Goal: Information Seeking & Learning: Learn about a topic

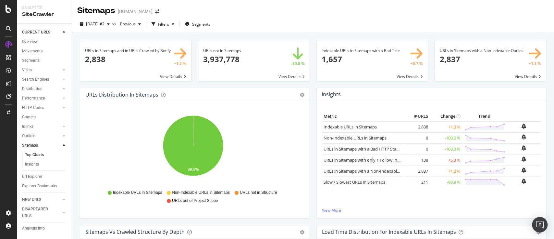
drag, startPoint x: 39, startPoint y: 87, endPoint x: 327, endPoint y: 120, distance: 290.1
click at [39, 87] on div "Distribution" at bounding box center [32, 88] width 20 height 7
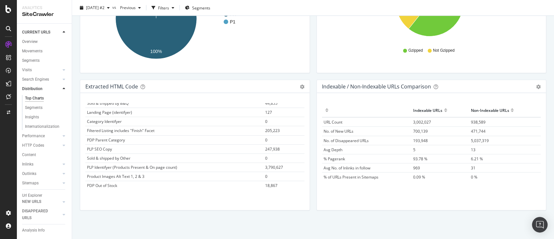
scroll to position [62, 0]
drag, startPoint x: 541, startPoint y: 83, endPoint x: 529, endPoint y: 91, distance: 14.0
click at [541, 83] on div "Indexable / Non-Indexable URLs Comparison Export as CSV Add to Custom Report Ho…" at bounding box center [431, 148] width 237 height 137
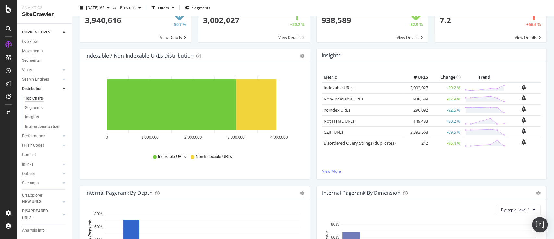
scroll to position [0, 0]
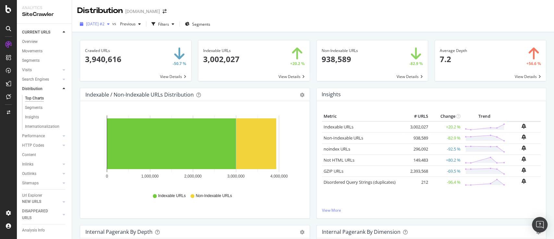
click at [105, 24] on span "[DATE] #2" at bounding box center [95, 24] width 19 height 6
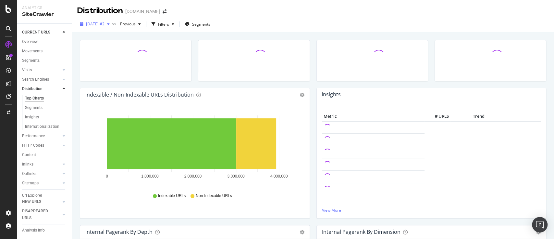
click at [112, 28] on div "[DATE] #2" at bounding box center [94, 24] width 35 height 10
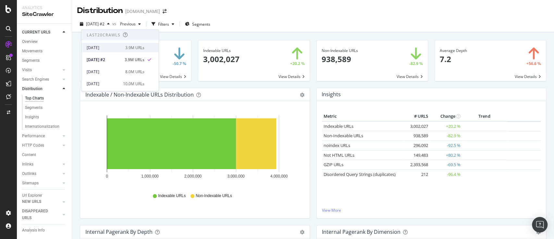
click at [125, 48] on div "3.9M URLs" at bounding box center [134, 47] width 19 height 6
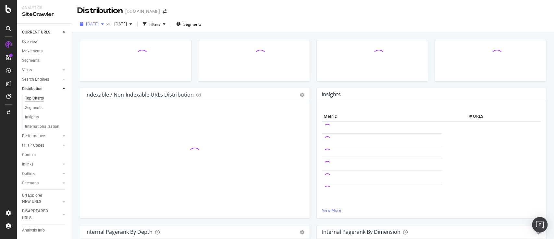
click at [106, 27] on div "[DATE]" at bounding box center [91, 24] width 29 height 10
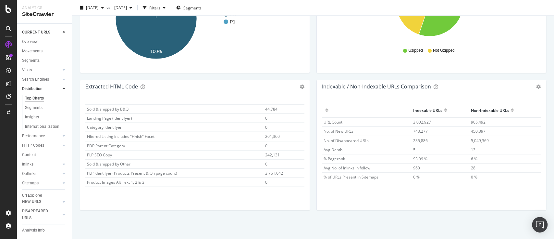
scroll to position [62, 0]
click at [206, 59] on rect "A chart." at bounding box center [193, 16] width 216 height 101
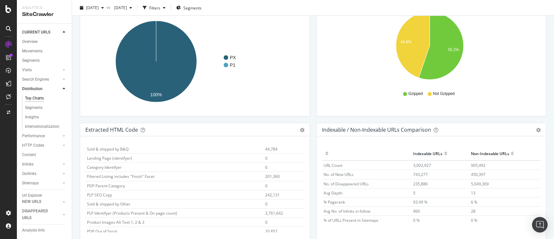
scroll to position [967, 0]
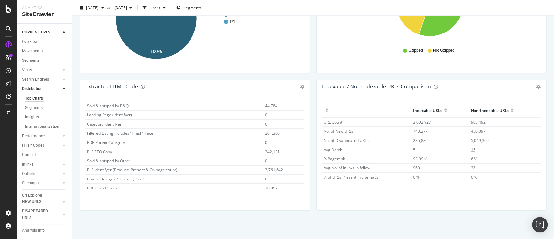
drag, startPoint x: 480, startPoint y: 140, endPoint x: 516, endPoint y: 146, distance: 36.9
click at [516, 146] on td "13" at bounding box center [505, 149] width 72 height 9
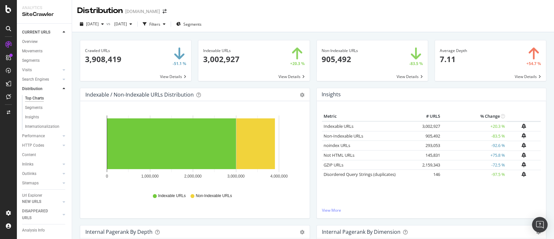
click at [332, 213] on div "Metric # URLS % Change Indexable URLs 3,002,927 +20.3 % Non-Indexable URLs 905,…" at bounding box center [431, 159] width 229 height 117
click at [332, 210] on link "View More" at bounding box center [431, 210] width 219 height 6
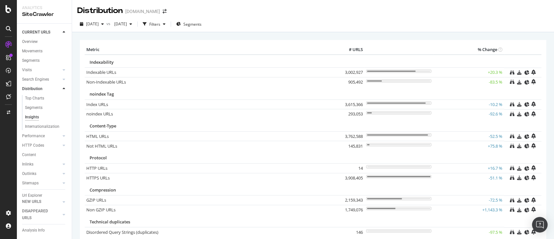
drag, startPoint x: 104, startPoint y: 82, endPoint x: 284, endPoint y: 11, distance: 193.8
click at [284, 11] on div "Distribution [DOMAIN_NAME]" at bounding box center [313, 8] width 482 height 16
click at [127, 25] on span "[DATE]" at bounding box center [119, 24] width 15 height 6
click at [161, 62] on div "[DATE] #2 3.9M URLs" at bounding box center [155, 59] width 58 height 6
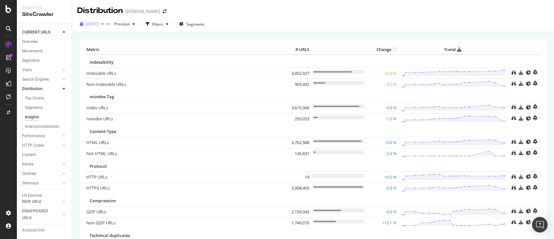
click at [99, 22] on span "[DATE]" at bounding box center [92, 24] width 13 height 6
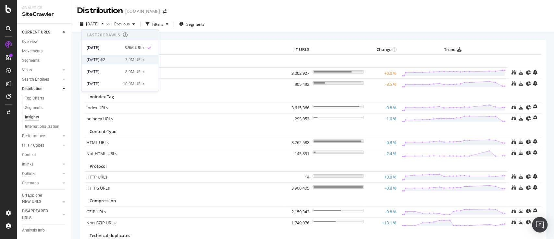
click at [119, 58] on div "[DATE] #2" at bounding box center [104, 59] width 35 height 6
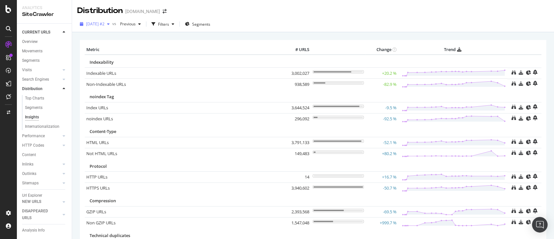
click at [105, 25] on span "[DATE] #2" at bounding box center [95, 24] width 19 height 6
click at [207, 48] on th "Metric" at bounding box center [185, 50] width 200 height 10
click at [99, 25] on span "[DATE] #2" at bounding box center [95, 24] width 19 height 6
click at [136, 24] on span "Previous" at bounding box center [126, 24] width 18 height 6
click at [157, 84] on div "[DATE]" at bounding box center [148, 83] width 32 height 6
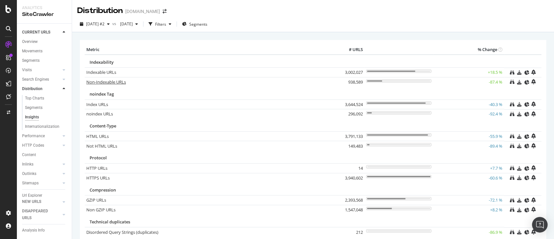
click at [120, 81] on link "Non-Indexable URLs" at bounding box center [106, 82] width 40 height 6
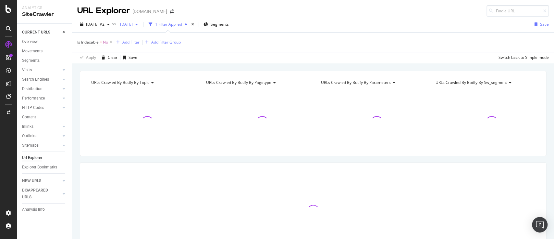
click at [133, 25] on span "[DATE]" at bounding box center [124, 24] width 15 height 6
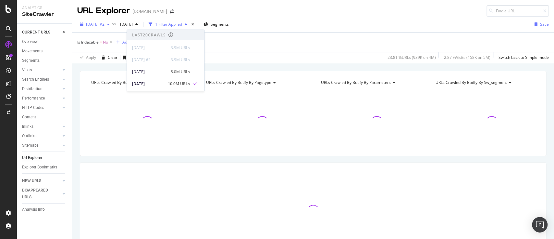
click at [112, 25] on div "button" at bounding box center [109, 24] width 8 height 4
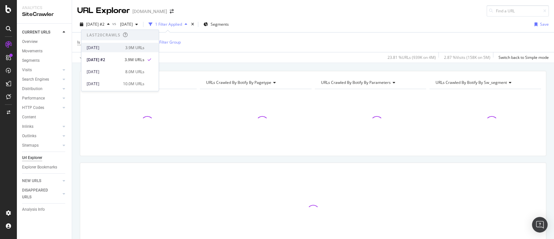
click at [138, 44] on div "3.9M URLs" at bounding box center [134, 47] width 19 height 6
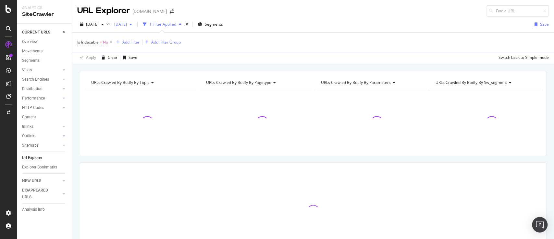
click at [135, 24] on div "button" at bounding box center [131, 24] width 8 height 4
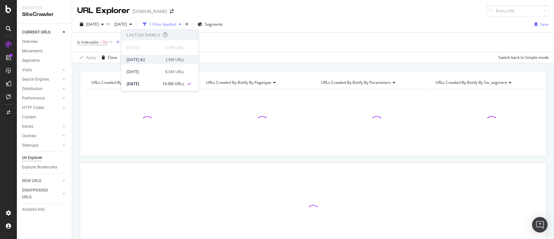
click at [158, 57] on div "[DATE] #2" at bounding box center [143, 59] width 35 height 6
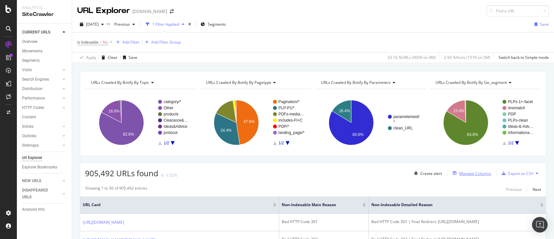
click at [459, 174] on div "Manage Columns" at bounding box center [475, 173] width 32 height 6
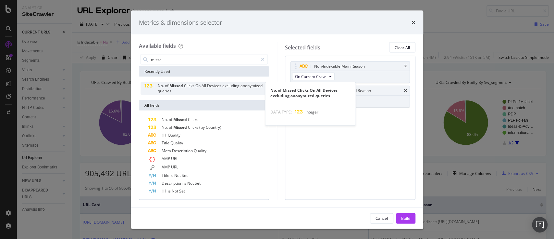
type input "misse"
click at [205, 90] on div "No. of Missed Clicks On All Devices excluding anonymized queries" at bounding box center [212, 88] width 110 height 10
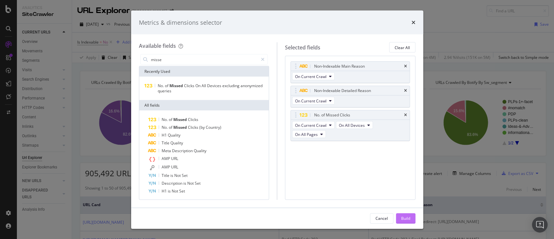
click at [406, 216] on div "Build" at bounding box center [405, 218] width 9 height 6
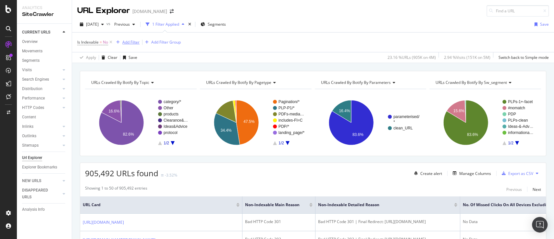
click at [129, 43] on div "Add Filter" at bounding box center [130, 42] width 17 height 6
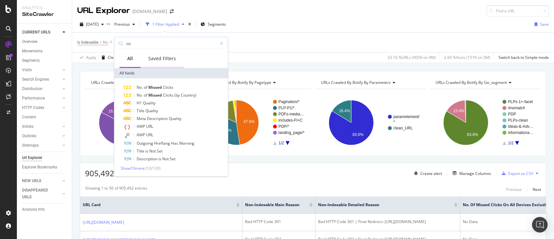
type input "m"
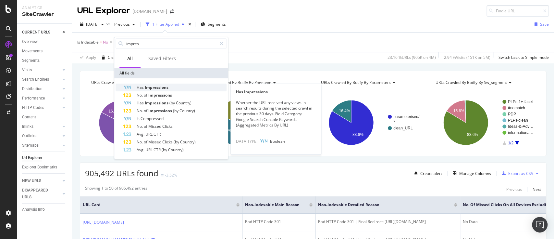
type input "impres"
click at [159, 88] on span "Impressions" at bounding box center [157, 87] width 24 height 6
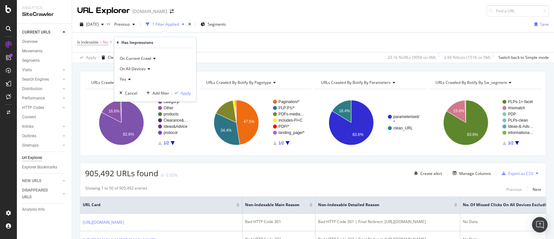
click at [119, 46] on div "Has Impressions" at bounding box center [155, 42] width 77 height 11
click at [118, 40] on icon at bounding box center [118, 42] width 2 height 4
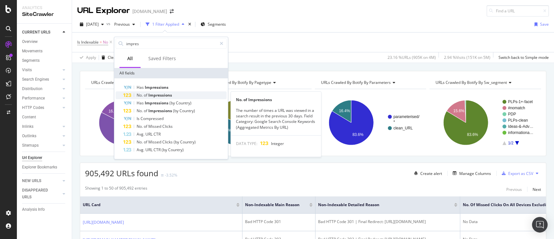
click at [156, 93] on span "Impressions" at bounding box center [160, 95] width 24 height 6
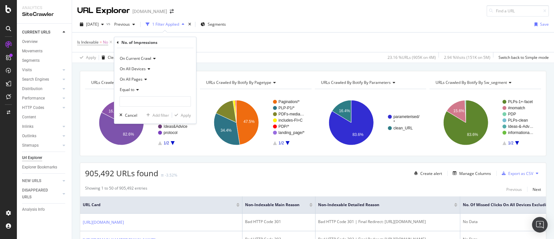
click at [134, 91] on span "Equal to" at bounding box center [127, 90] width 15 height 6
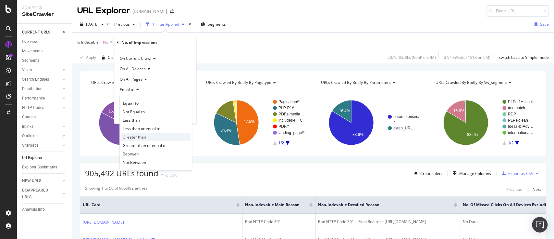
click at [135, 137] on span "Greater than" at bounding box center [134, 137] width 23 height 6
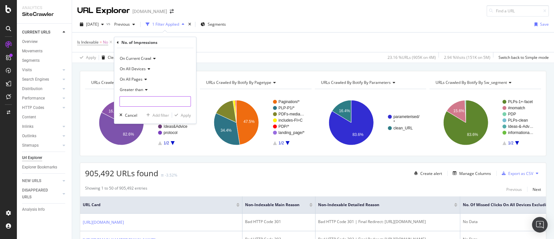
click at [150, 96] on input "number" at bounding box center [154, 101] width 71 height 10
type input "1"
click at [184, 113] on div "Apply" at bounding box center [186, 115] width 10 height 6
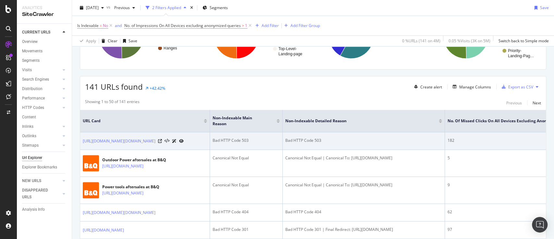
scroll to position [130, 0]
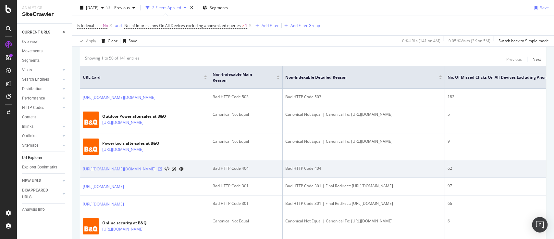
click at [162, 171] on icon at bounding box center [160, 169] width 4 height 4
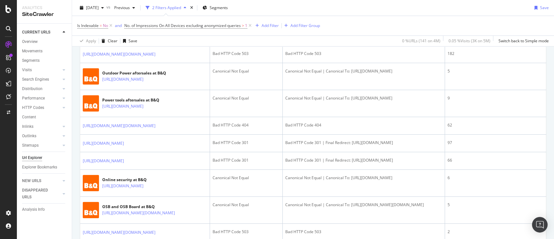
scroll to position [0, 0]
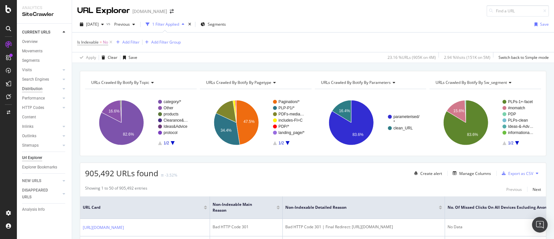
click at [34, 89] on div "Distribution" at bounding box center [32, 88] width 20 height 7
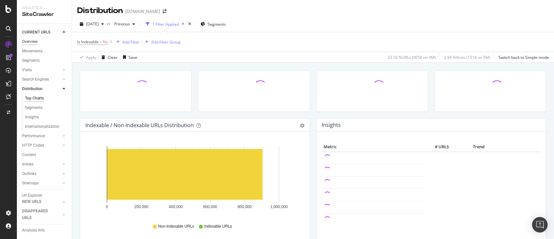
click at [31, 42] on div "Overview" at bounding box center [30, 41] width 16 height 7
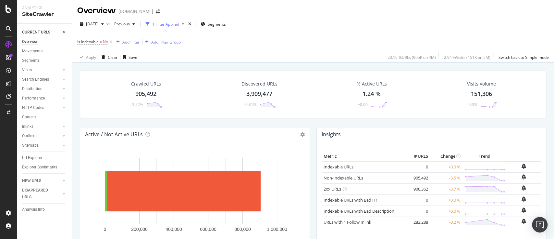
drag, startPoint x: 42, startPoint y: 189, endPoint x: 108, endPoint y: 151, distance: 76.6
click at [42, 189] on div "DISAPPEARED URLS" at bounding box center [38, 194] width 33 height 14
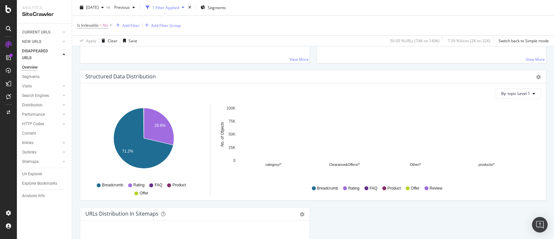
scroll to position [733, 0]
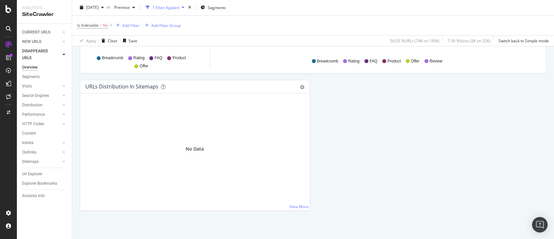
drag, startPoint x: 33, startPoint y: 175, endPoint x: 292, endPoint y: 143, distance: 260.7
click at [33, 175] on div "Url Explorer" at bounding box center [32, 173] width 20 height 7
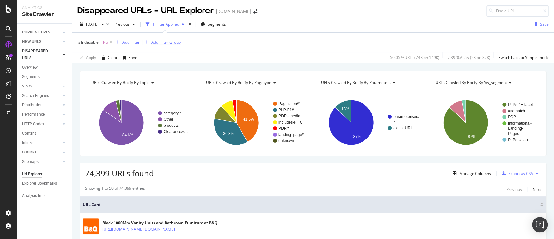
click at [169, 43] on div "Add Filter Group" at bounding box center [166, 42] width 30 height 6
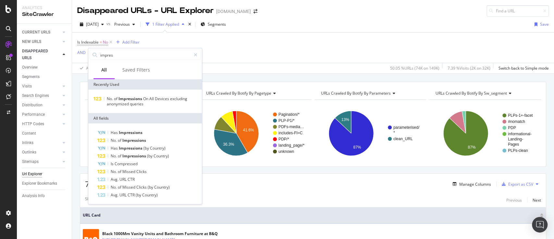
click at [242, 47] on div "Is Indexable = No Add Filter AND Add Filter" at bounding box center [313, 47] width 472 height 30
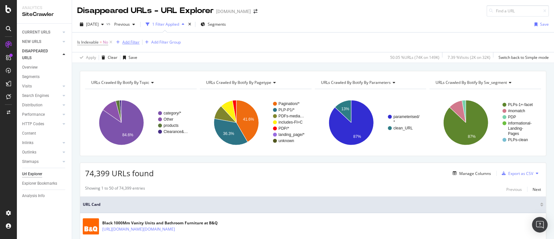
click at [124, 41] on div "Add Filter" at bounding box center [130, 42] width 17 height 6
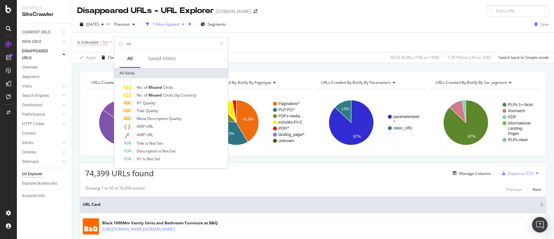
type input "m"
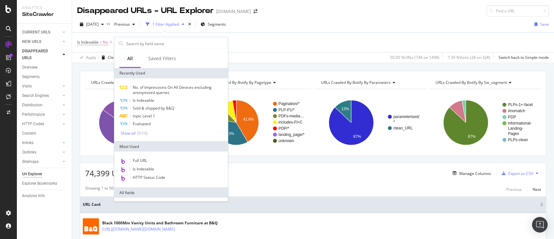
type input "m"
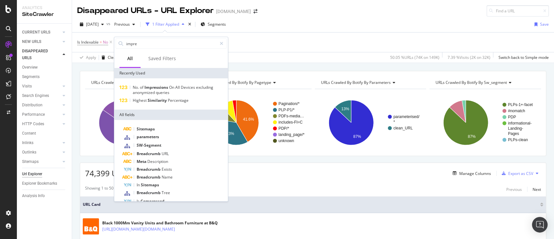
type input "impres"
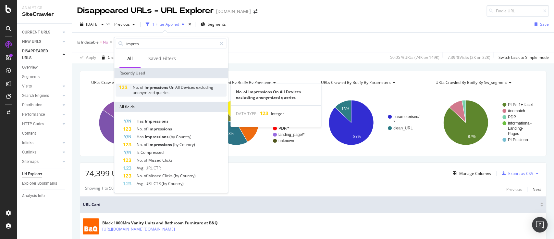
click at [177, 88] on span "All" at bounding box center [178, 87] width 6 height 6
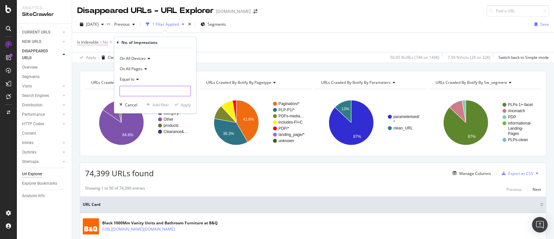
click at [138, 90] on input "number" at bounding box center [154, 91] width 71 height 10
click at [133, 82] on div "Equal to" at bounding box center [154, 79] width 71 height 10
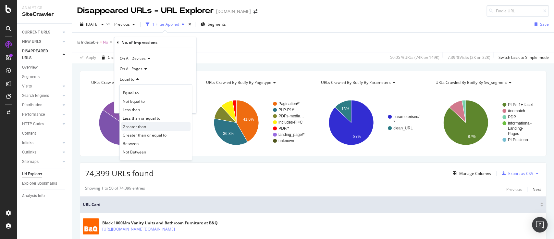
click at [142, 127] on span "Greater than" at bounding box center [134, 126] width 23 height 6
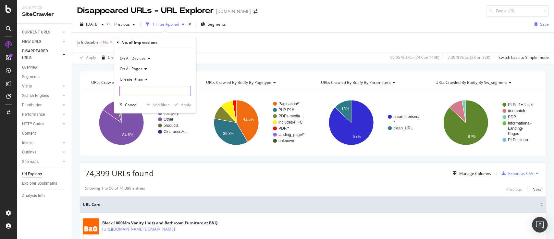
click at [146, 94] on input "number" at bounding box center [154, 91] width 71 height 10
type input "10"
click at [184, 106] on div "Apply" at bounding box center [186, 105] width 10 height 6
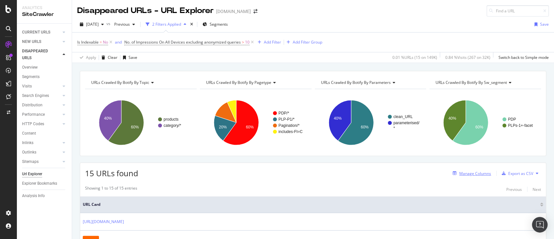
click at [473, 171] on div "Manage Columns" at bounding box center [475, 173] width 32 height 6
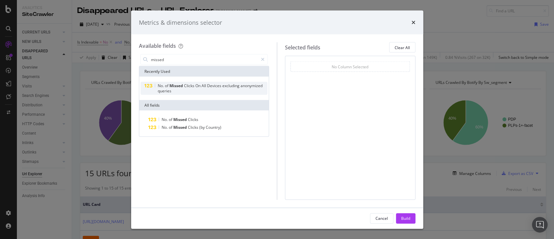
type input "missed"
click at [231, 84] on span "excluding" at bounding box center [231, 86] width 18 height 6
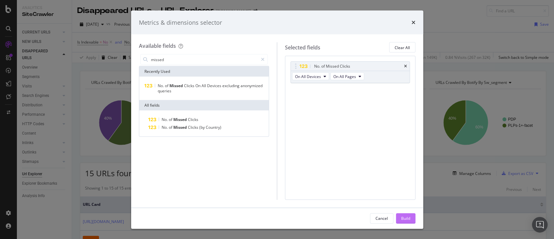
click at [405, 218] on div "Build" at bounding box center [405, 218] width 9 height 6
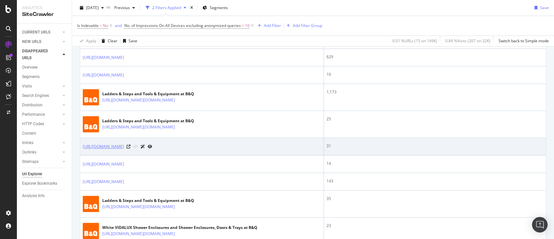
scroll to position [173, 0]
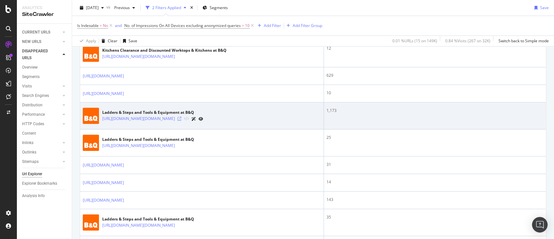
click at [181, 120] on icon at bounding box center [180, 119] width 4 height 4
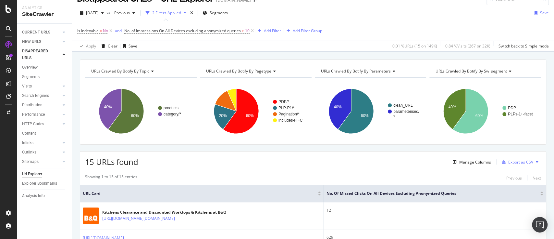
scroll to position [0, 0]
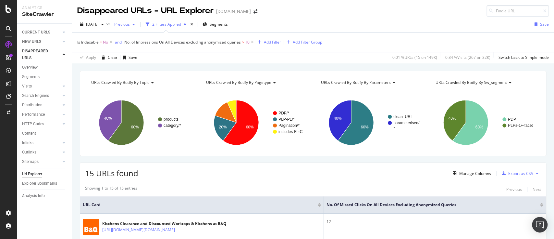
click at [136, 27] on div "Previous" at bounding box center [125, 24] width 26 height 10
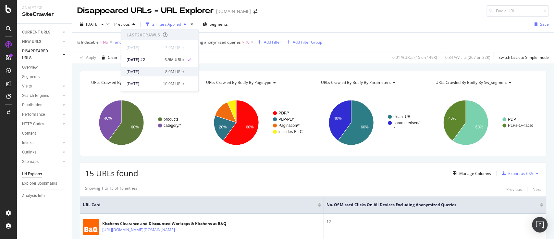
click at [161, 72] on div "[DATE] 8.0M URLs" at bounding box center [155, 71] width 58 height 6
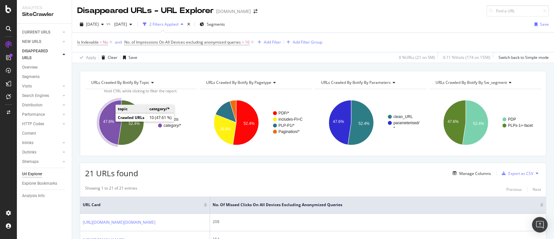
click at [107, 121] on text "47.6%" at bounding box center [108, 121] width 11 height 5
